Goal: Feedback & Contribution: Leave review/rating

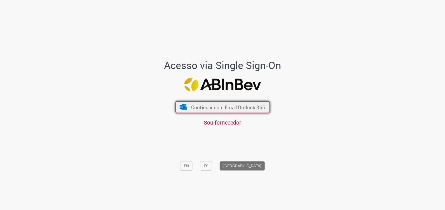
click at [248, 106] on span "Continuar com Email Outlook 365" at bounding box center [228, 107] width 74 height 6
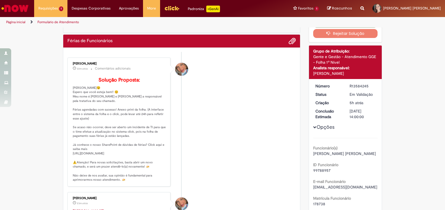
scroll to position [35, 0]
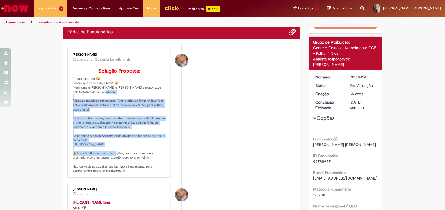
drag, startPoint x: 71, startPoint y: 109, endPoint x: 165, endPoint y: 155, distance: 103.9
click at [165, 155] on div "[PERSON_NAME] 22m atrás 22 minutos atrás Comentários adicionais Solução Propost…" at bounding box center [119, 113] width 100 height 126
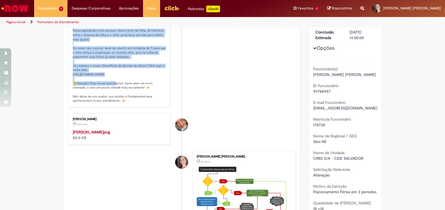
scroll to position [140, 0]
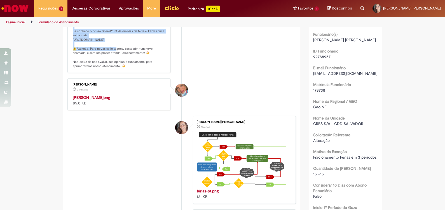
click at [101, 95] on img "Histórico de tíquete" at bounding box center [119, 95] width 93 height 0
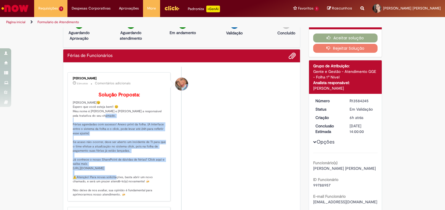
scroll to position [0, 0]
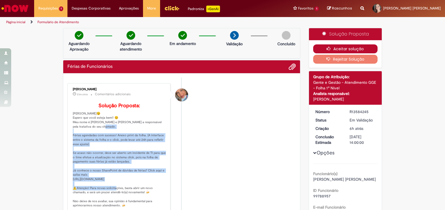
click at [337, 49] on button "Aceitar solução" at bounding box center [345, 48] width 65 height 9
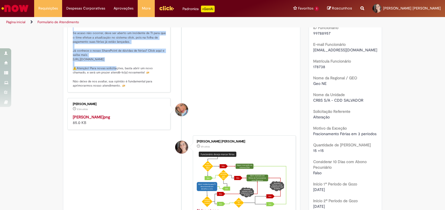
scroll to position [140, 0]
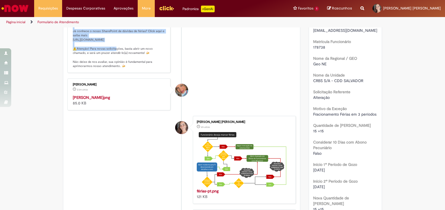
click at [140, 95] on img "Histórico de tíquete" at bounding box center [119, 95] width 93 height 0
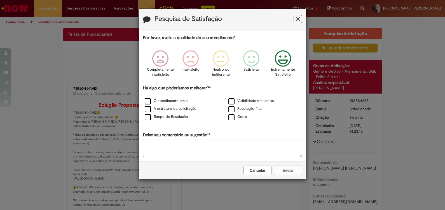
click at [275, 57] on icon "Feedback" at bounding box center [283, 58] width 21 height 17
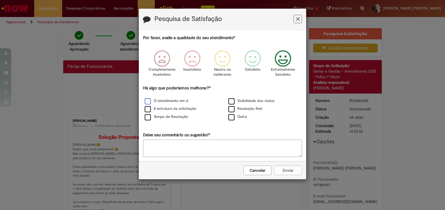
click at [146, 102] on label "O atendimento em si" at bounding box center [167, 100] width 44 height 5
click at [146, 107] on label "A estrutura da solicitação" at bounding box center [171, 108] width 52 height 5
click at [146, 113] on div "Tempo de Resolução" at bounding box center [181, 117] width 84 height 8
click at [229, 95] on div "Há algo que poderíamos melhorar?* O atendimento em si Visibilidade dos status A…" at bounding box center [222, 103] width 159 height 36
click at [231, 100] on label "Visibilidade dos status" at bounding box center [251, 100] width 46 height 5
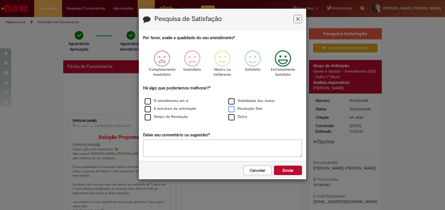
click at [230, 108] on label "Resolução final" at bounding box center [245, 108] width 34 height 5
drag, startPoint x: 234, startPoint y: 120, endPoint x: 224, endPoint y: 121, distance: 9.8
click at [234, 120] on div "Outro" at bounding box center [264, 117] width 83 height 7
click at [231, 116] on label "Outro" at bounding box center [237, 116] width 19 height 5
click at [147, 120] on label "Tempo de Resolução" at bounding box center [166, 116] width 43 height 5
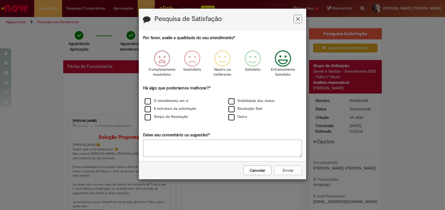
click at [230, 160] on div "Por favor, avalie a qualidade do seu atendimento* Completamente Insatisfeito In…" at bounding box center [222, 96] width 167 height 131
click at [233, 152] on textarea "Deixe seu comentário ou sugestão!*" at bounding box center [222, 148] width 159 height 17
type textarea "**********"
click at [284, 169] on button "Enviar" at bounding box center [288, 171] width 28 height 10
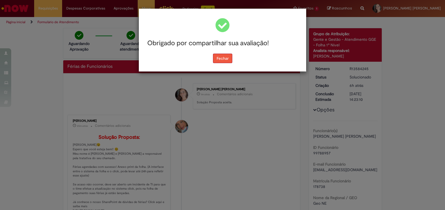
click at [217, 62] on button "Fechar" at bounding box center [222, 59] width 19 height 10
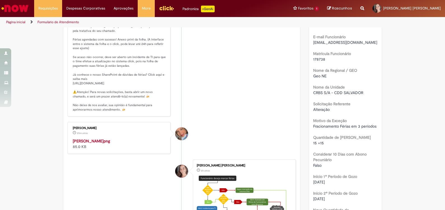
scroll to position [140, 0]
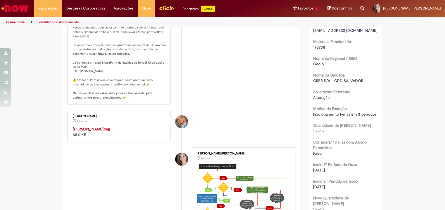
click at [104, 126] on img "Histórico de tíquete" at bounding box center [119, 126] width 93 height 0
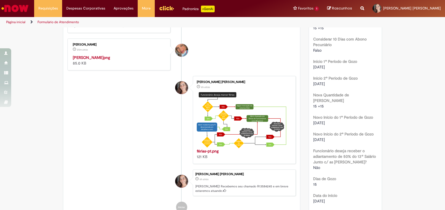
scroll to position [245, 0]
